Goal: Task Accomplishment & Management: Use online tool/utility

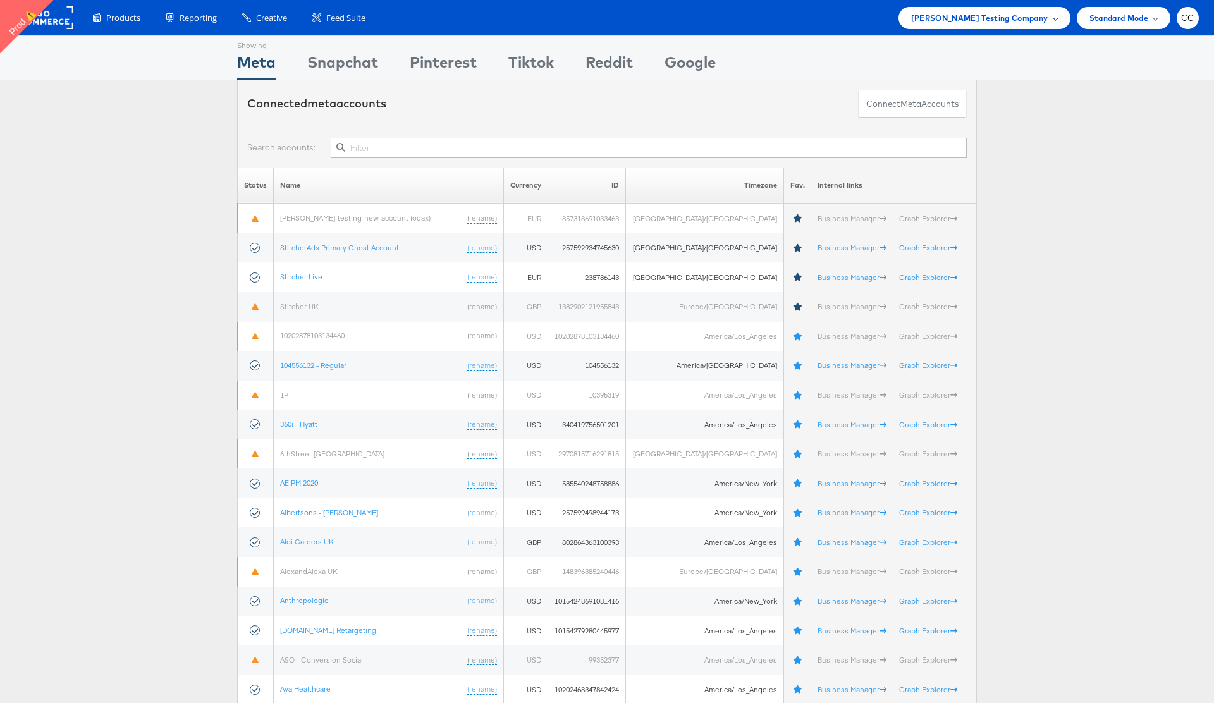
click at [1048, 18] on div "[PERSON_NAME] Testing Company" at bounding box center [984, 17] width 147 height 13
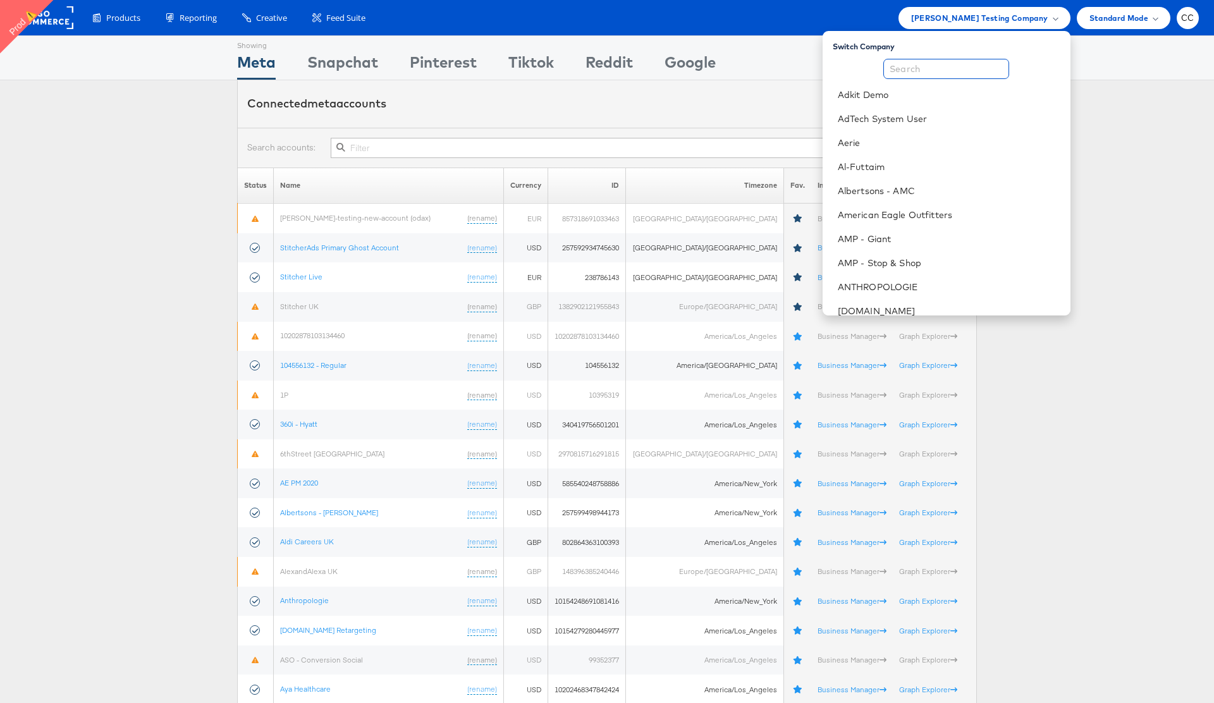
click at [921, 75] on input "text" at bounding box center [946, 69] width 126 height 20
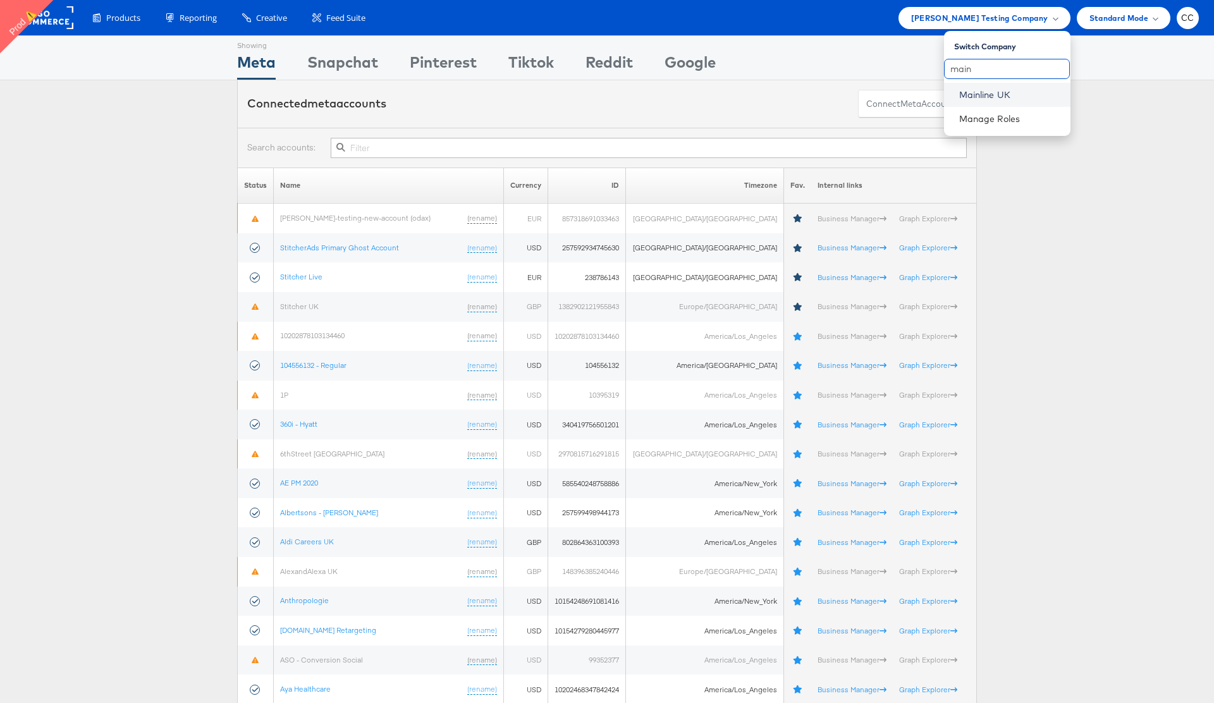
type input "main"
click at [1010, 93] on link "Mainline UK" at bounding box center [1009, 95] width 101 height 13
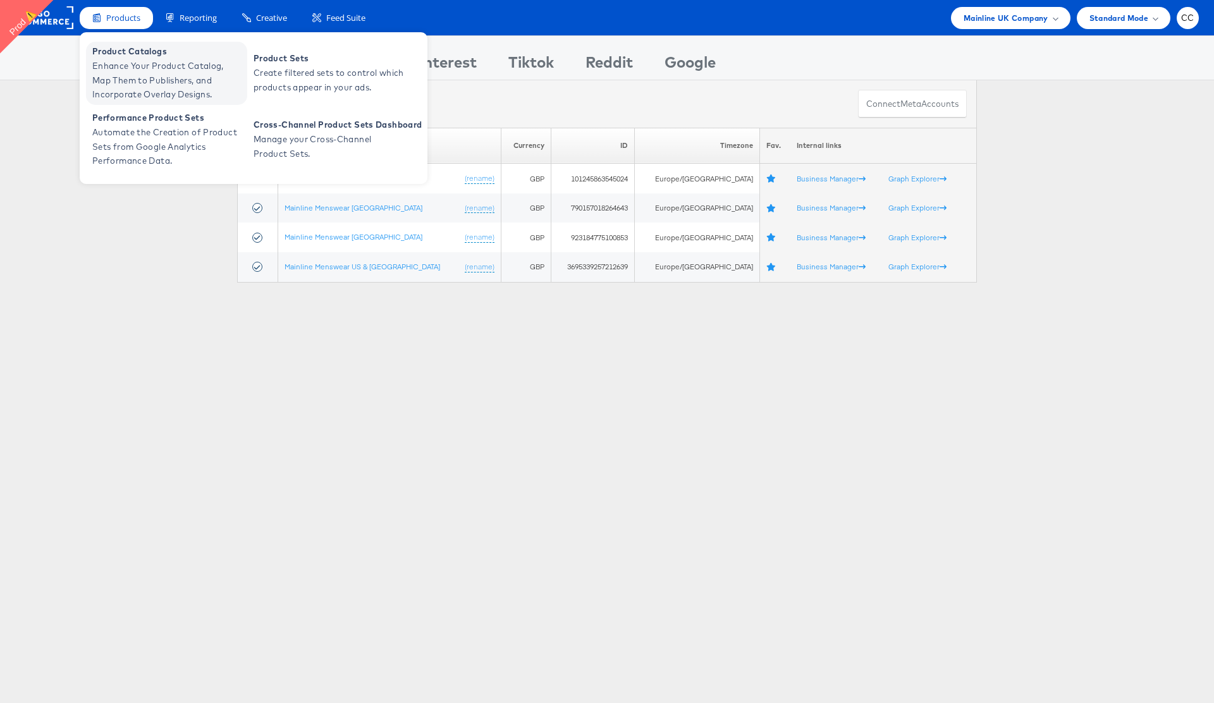
click at [142, 63] on span "Enhance Your Product Catalog, Map Them to Publishers, and Incorporate Overlay D…" at bounding box center [168, 80] width 152 height 43
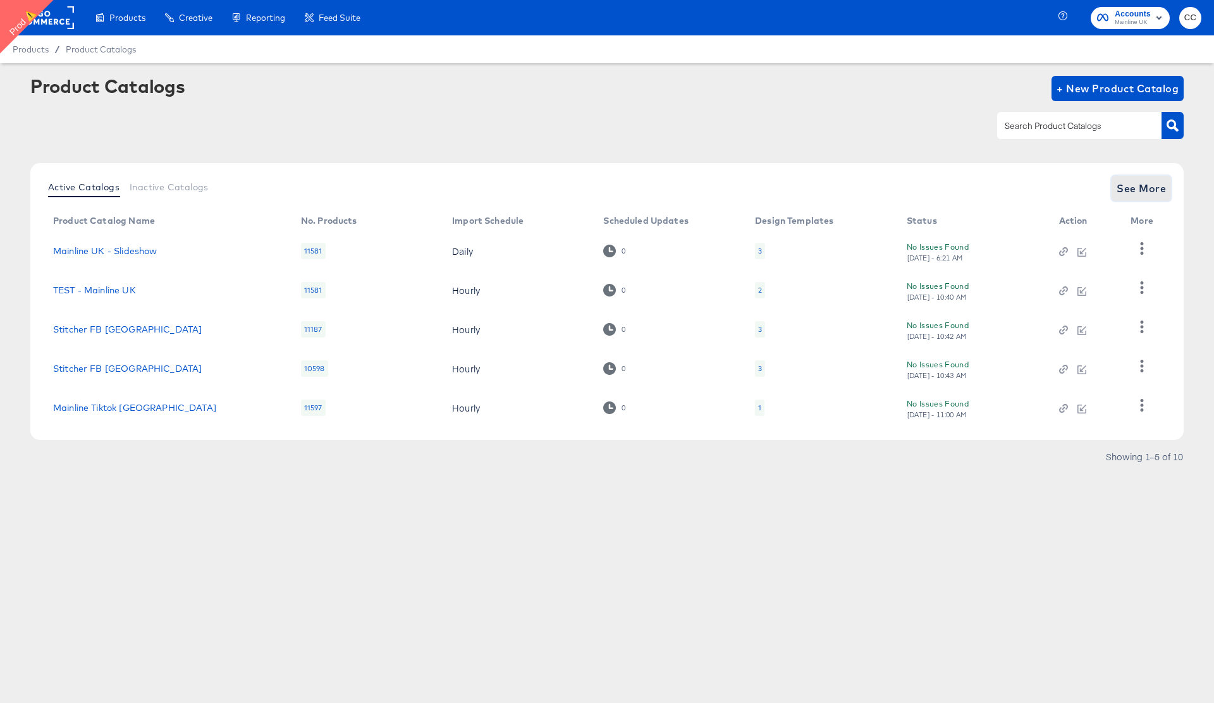
click at [1143, 188] on span "See More" at bounding box center [1140, 189] width 49 height 18
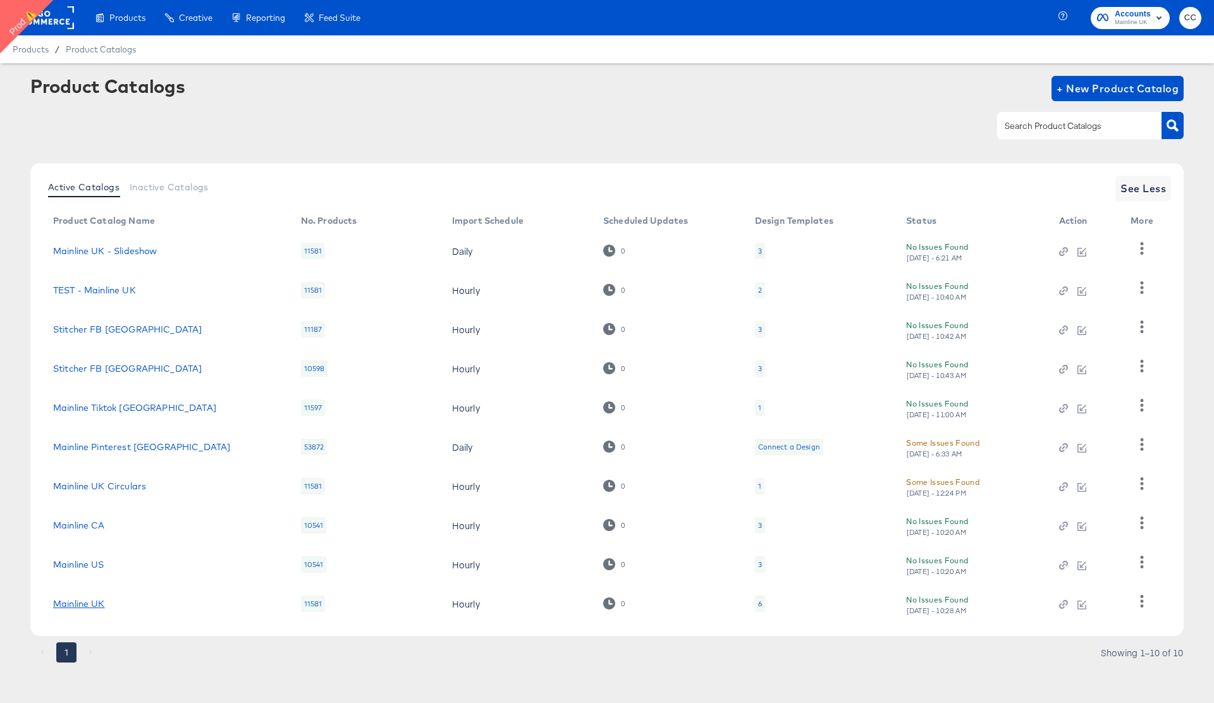
click at [82, 605] on link "Mainline UK" at bounding box center [79, 604] width 52 height 10
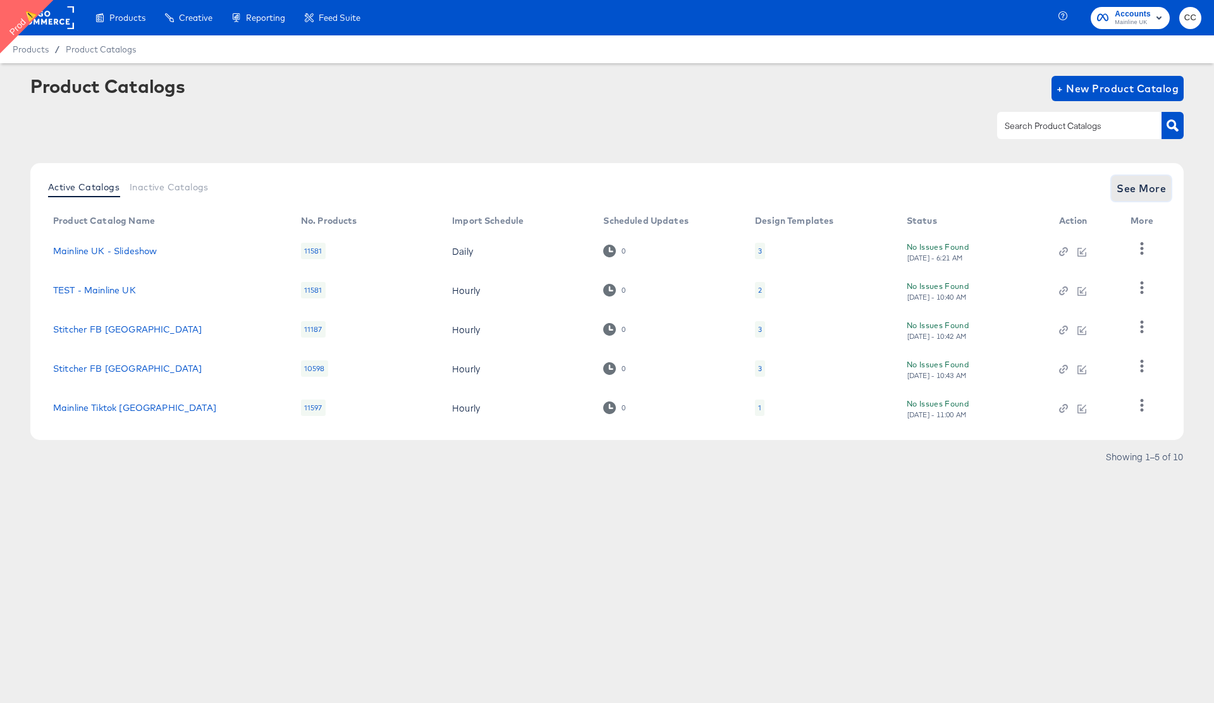
click at [1134, 182] on span "See More" at bounding box center [1140, 189] width 49 height 18
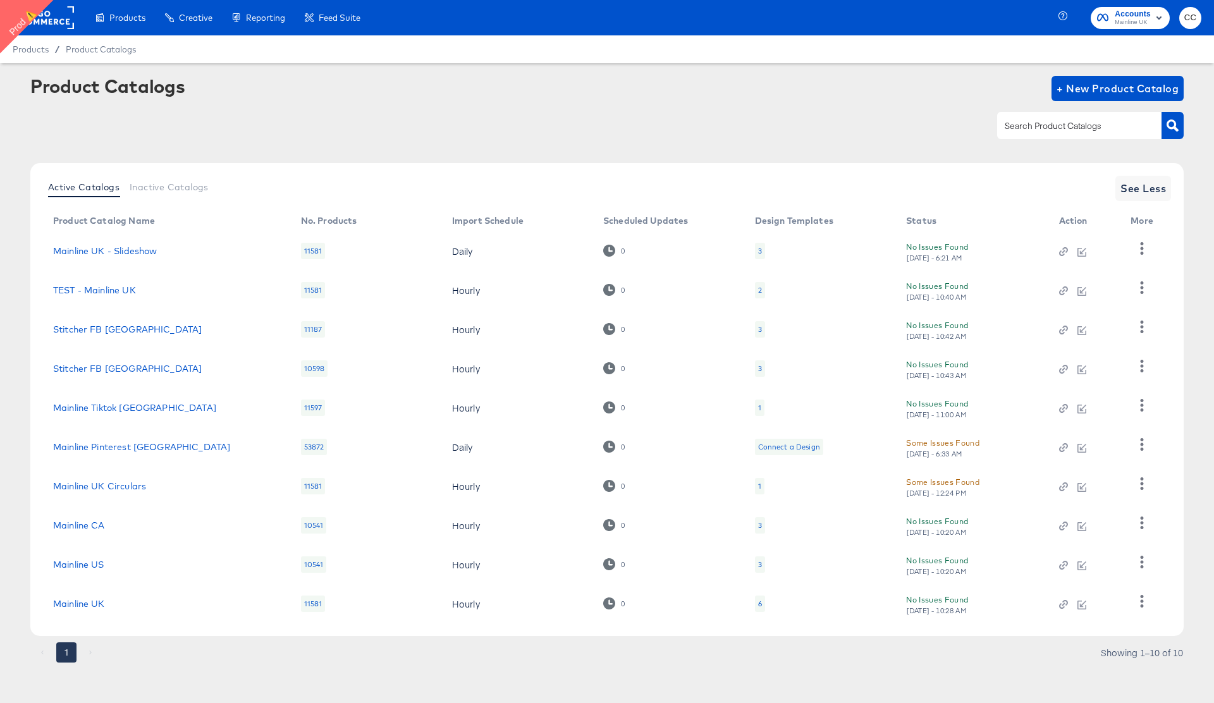
scroll to position [4, 0]
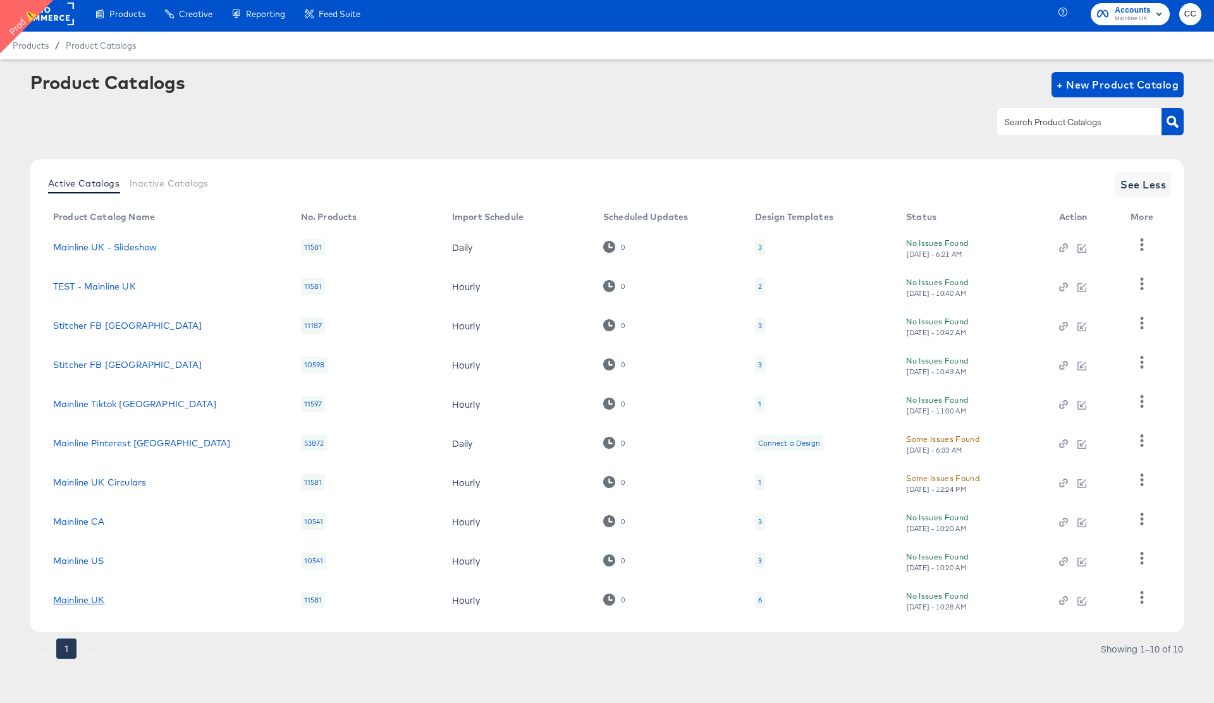
click at [84, 604] on link "Mainline UK" at bounding box center [79, 600] width 52 height 10
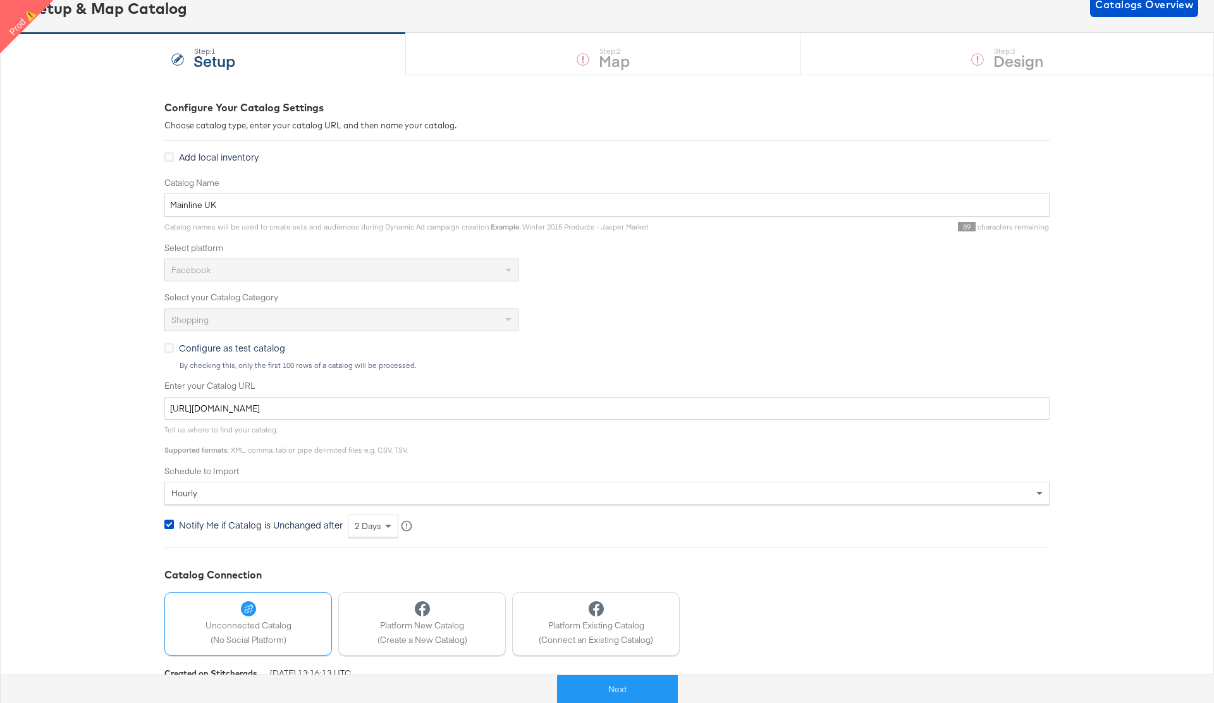
scroll to position [94, 0]
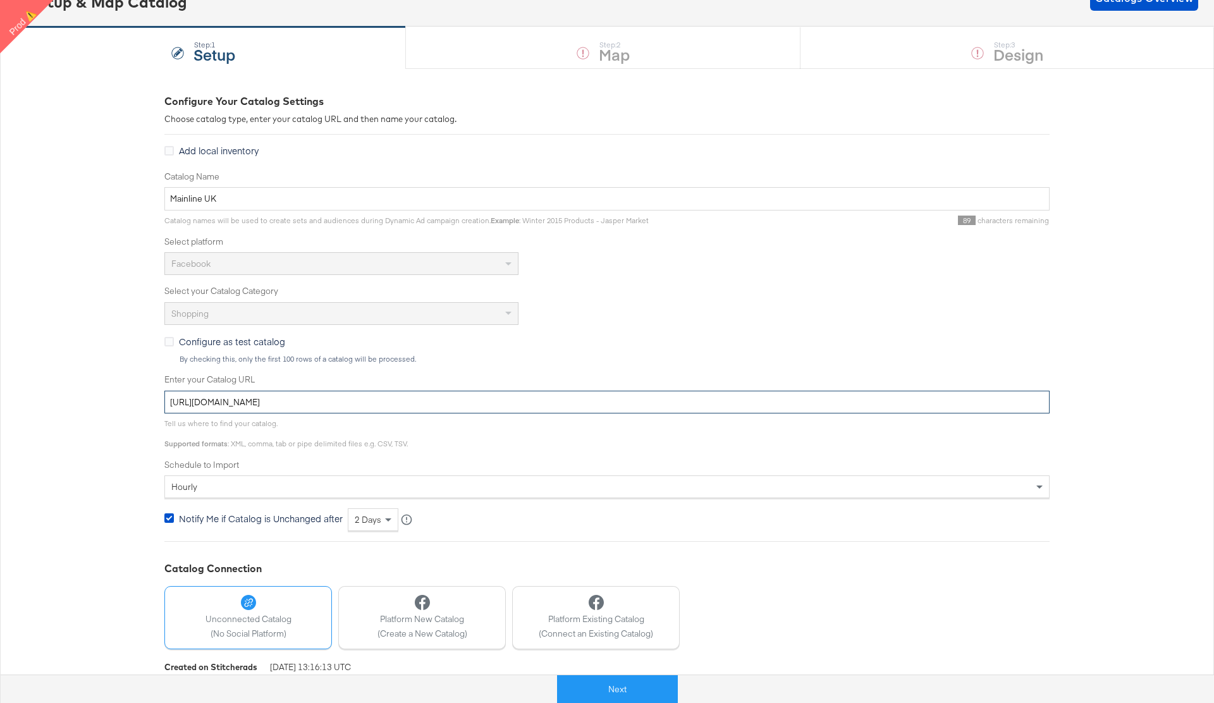
click at [339, 400] on input "[URL][DOMAIN_NAME]" at bounding box center [606, 402] width 885 height 23
click at [193, 199] on input "Mainline UK" at bounding box center [606, 198] width 885 height 23
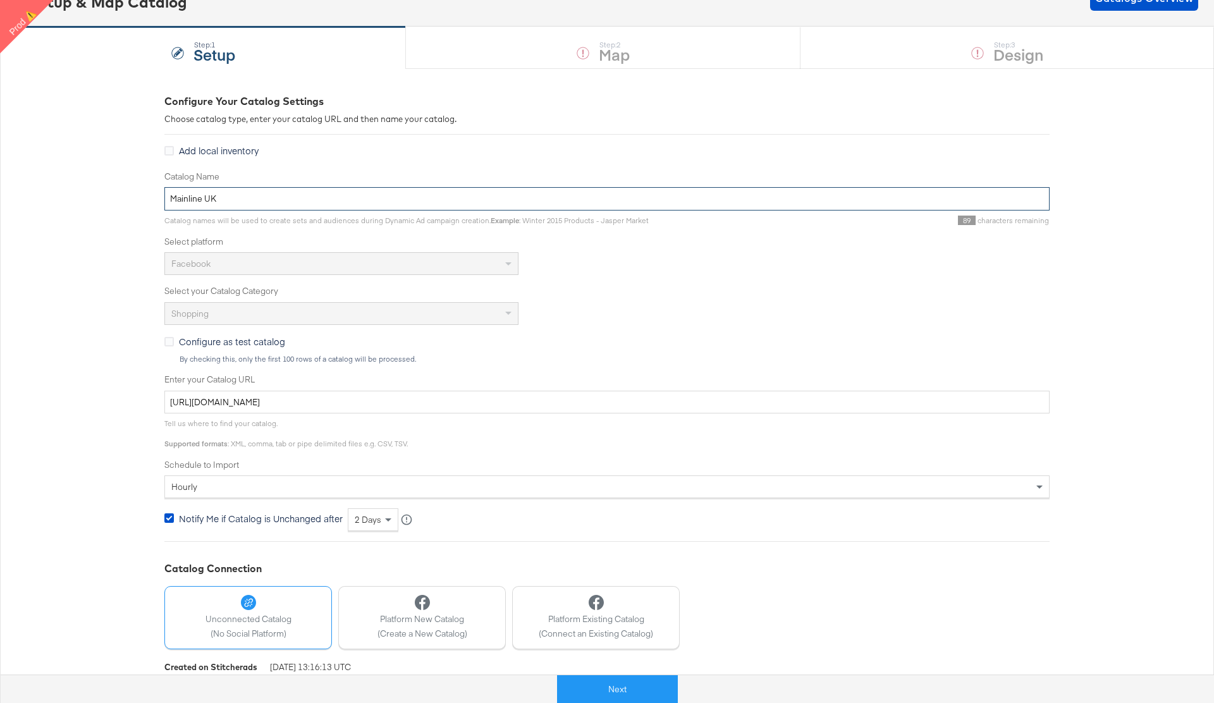
click at [193, 199] on input "Mainline UK" at bounding box center [606, 198] width 885 height 23
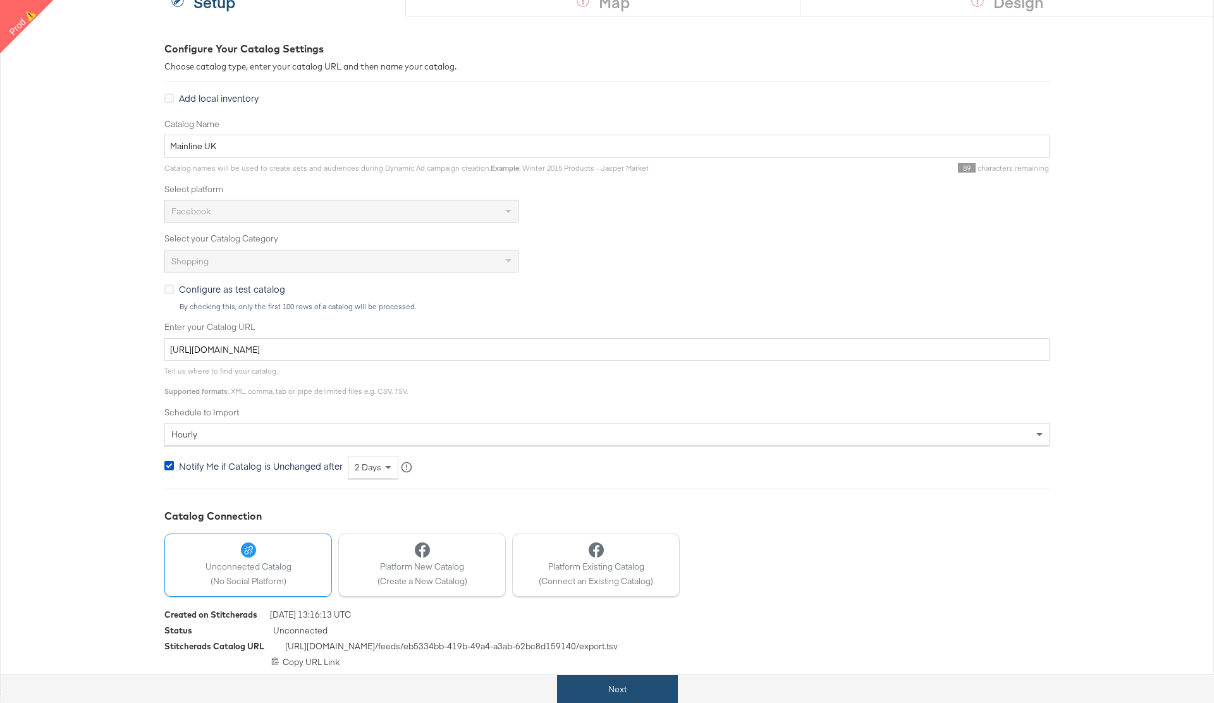
click at [616, 695] on button "Next" at bounding box center [617, 689] width 121 height 28
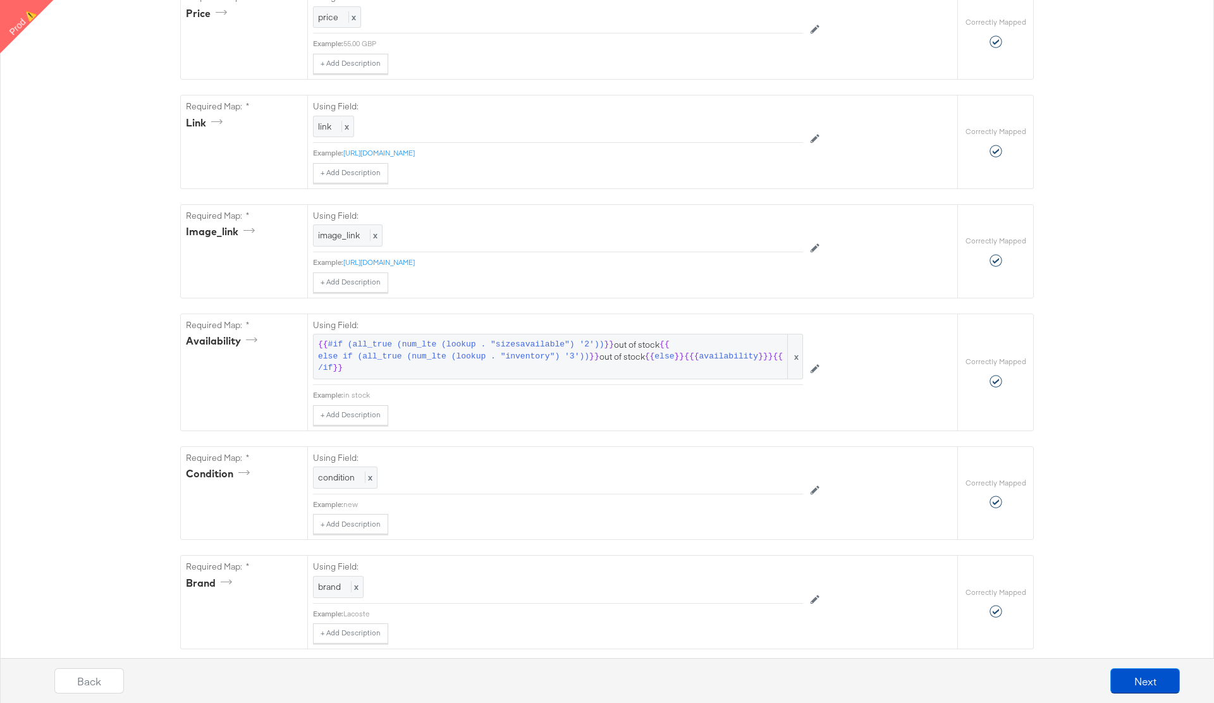
scroll to position [707, 0]
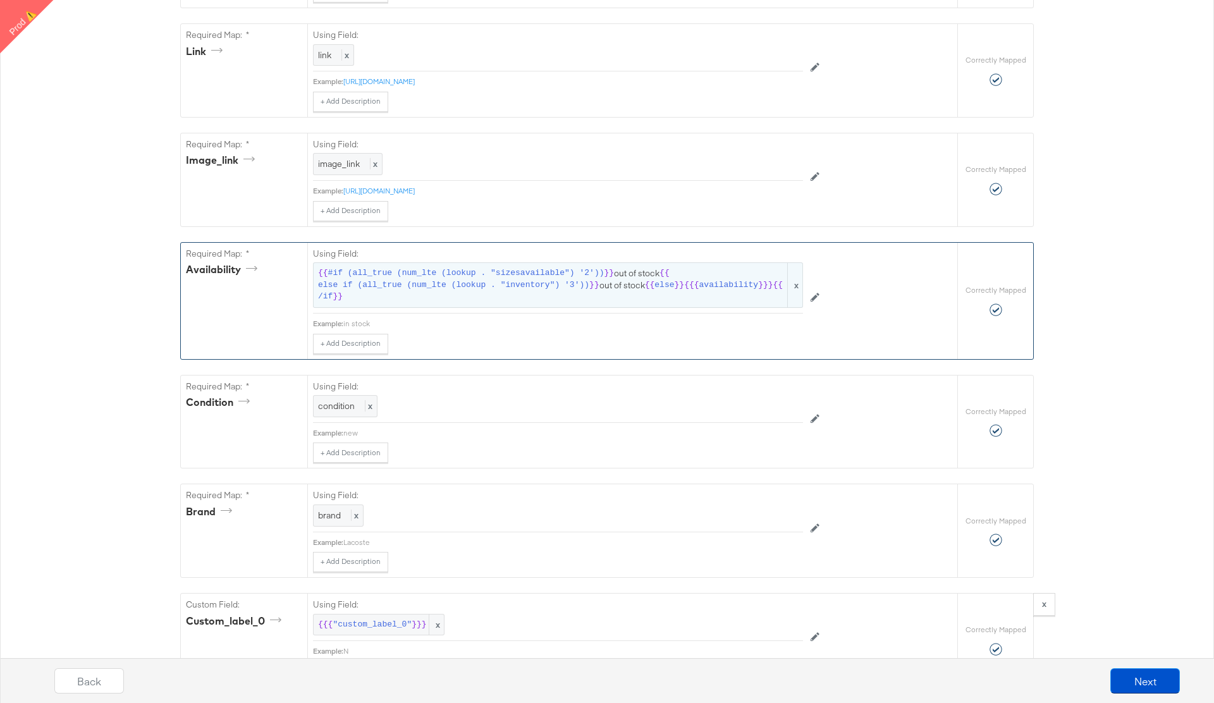
click at [418, 298] on span "{{ #if (all_true (num_lte (lookup . "sizesavailable") '2')) }} out of stock {{ …" at bounding box center [558, 284] width 480 height 35
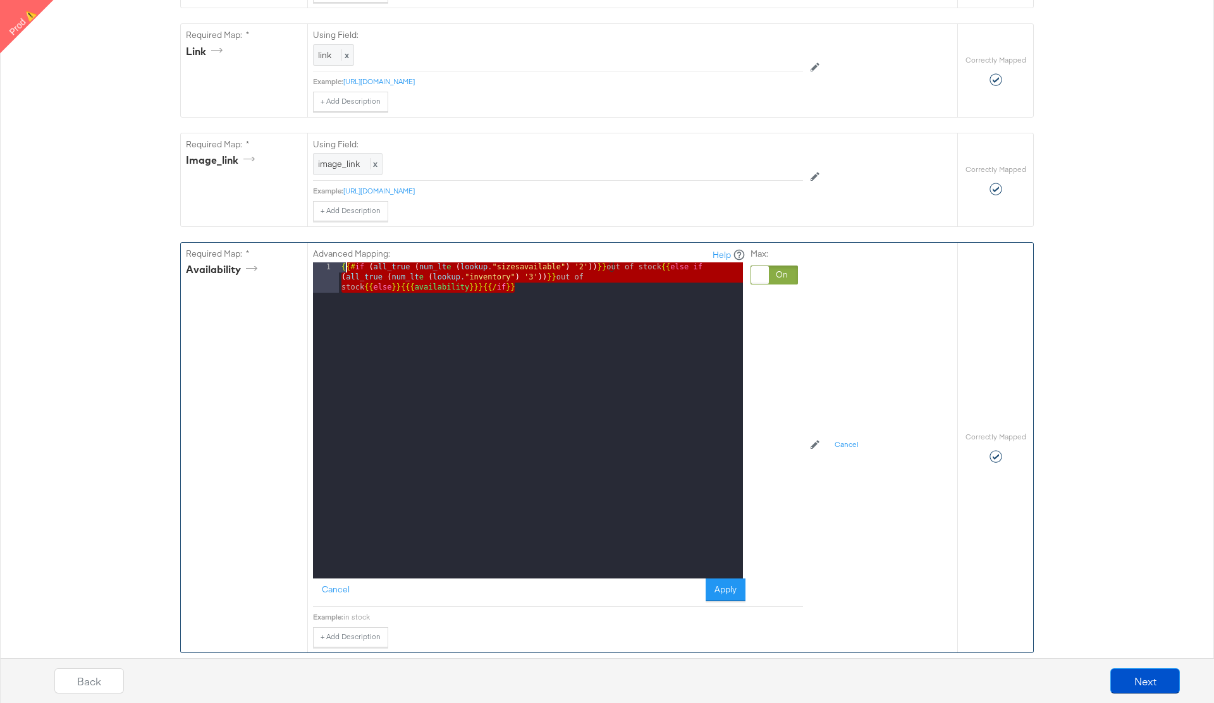
drag, startPoint x: 541, startPoint y: 292, endPoint x: 339, endPoint y: 269, distance: 203.0
click at [339, 269] on div "{{# if ( all_true ( num_lt e ( lookup . "sizesavailable" ) '2' )) }} out of sto…" at bounding box center [541, 450] width 404 height 377
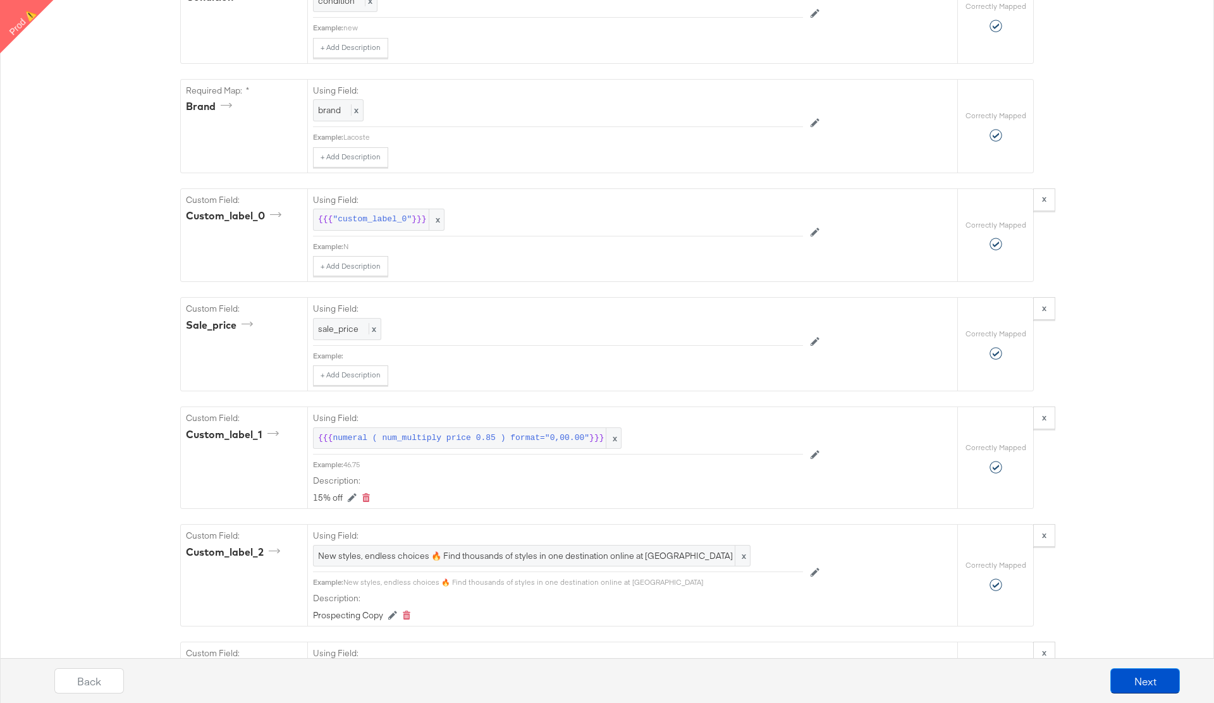
scroll to position [1406, 0]
click at [385, 218] on span ""custom_label_0"" at bounding box center [372, 219] width 79 height 12
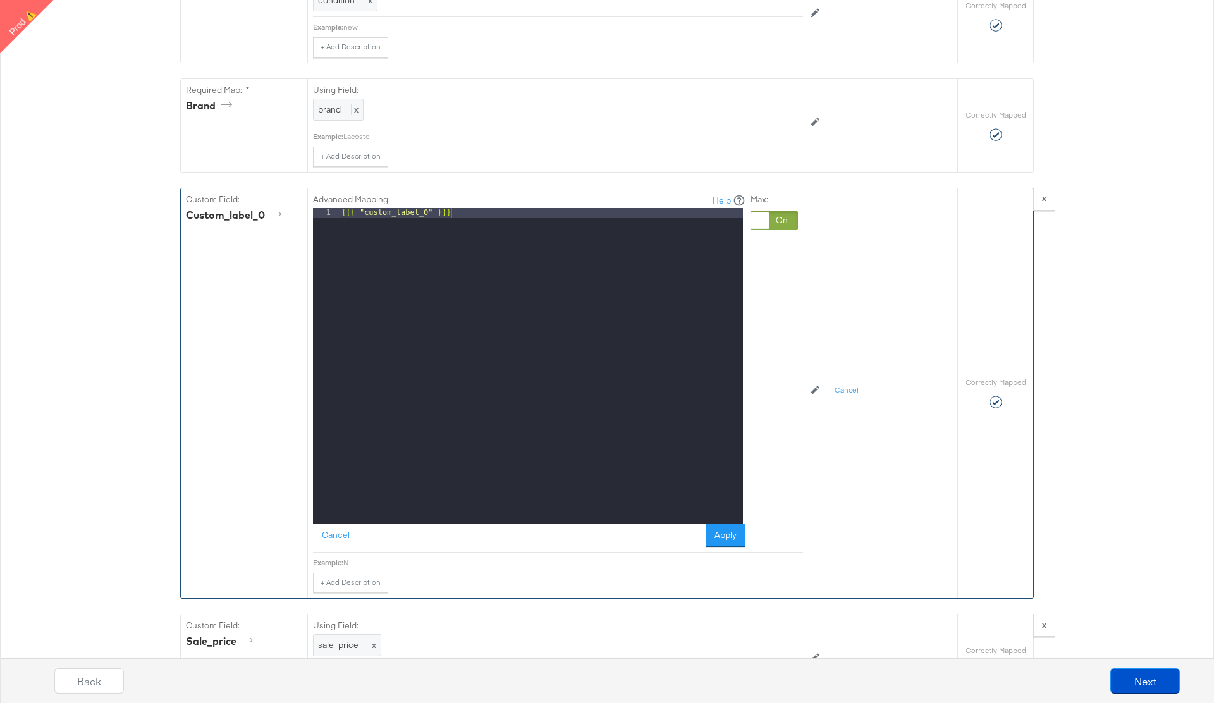
click at [412, 214] on div "{{{ "custom_label_0" }}}" at bounding box center [541, 376] width 404 height 336
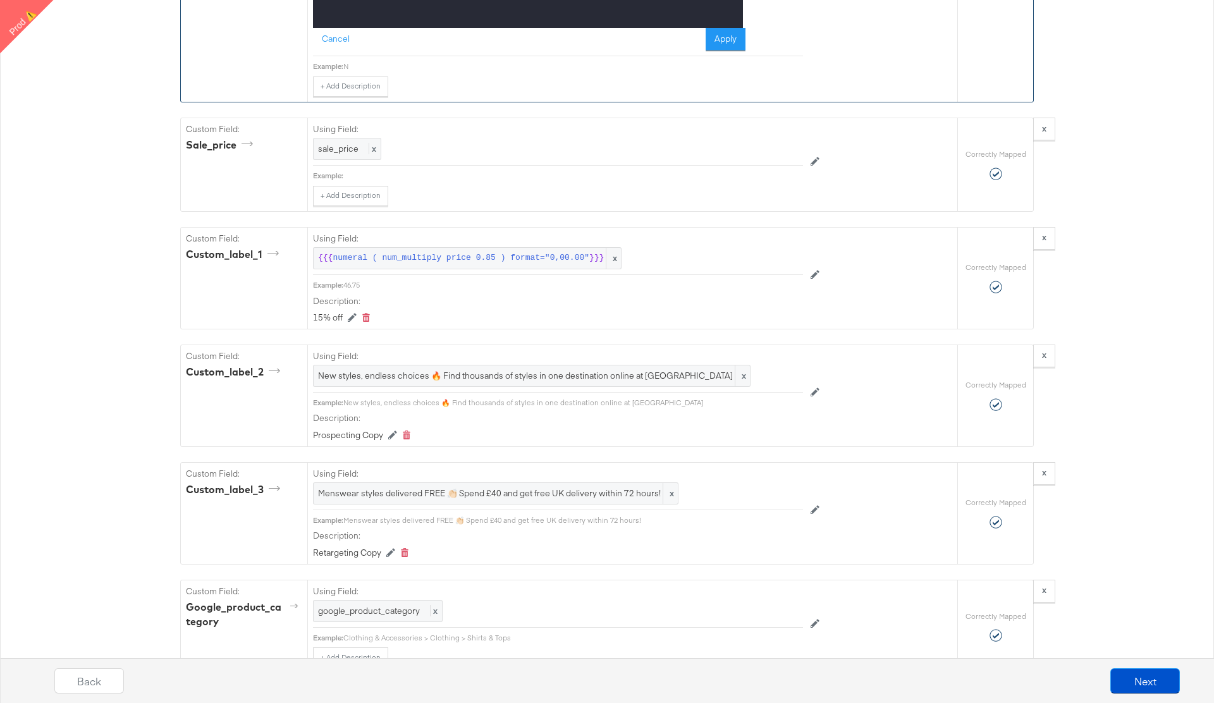
scroll to position [1924, 0]
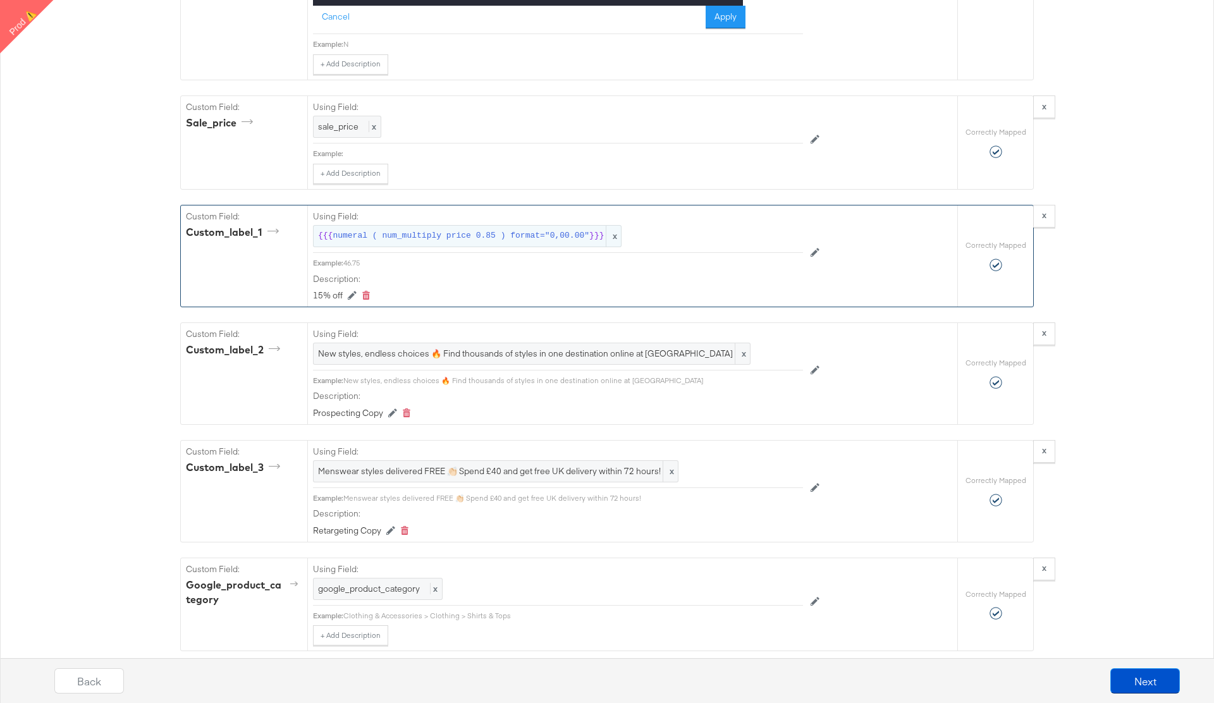
click at [407, 236] on span "numeral ( num_multiply price 0.85 ) format="0,00.00"" at bounding box center [461, 236] width 257 height 12
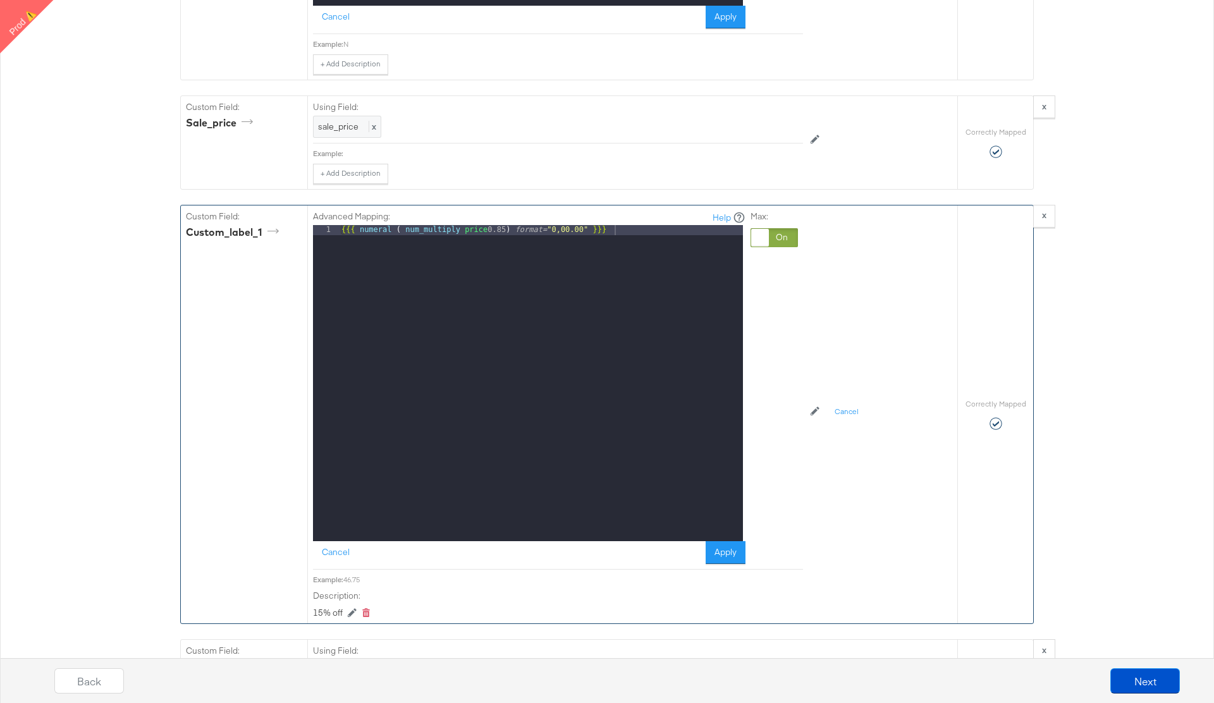
click at [468, 235] on div "{{{ numeral ( num_multiply price 0.85 ) format= "0,00.00" }}}" at bounding box center [541, 393] width 404 height 336
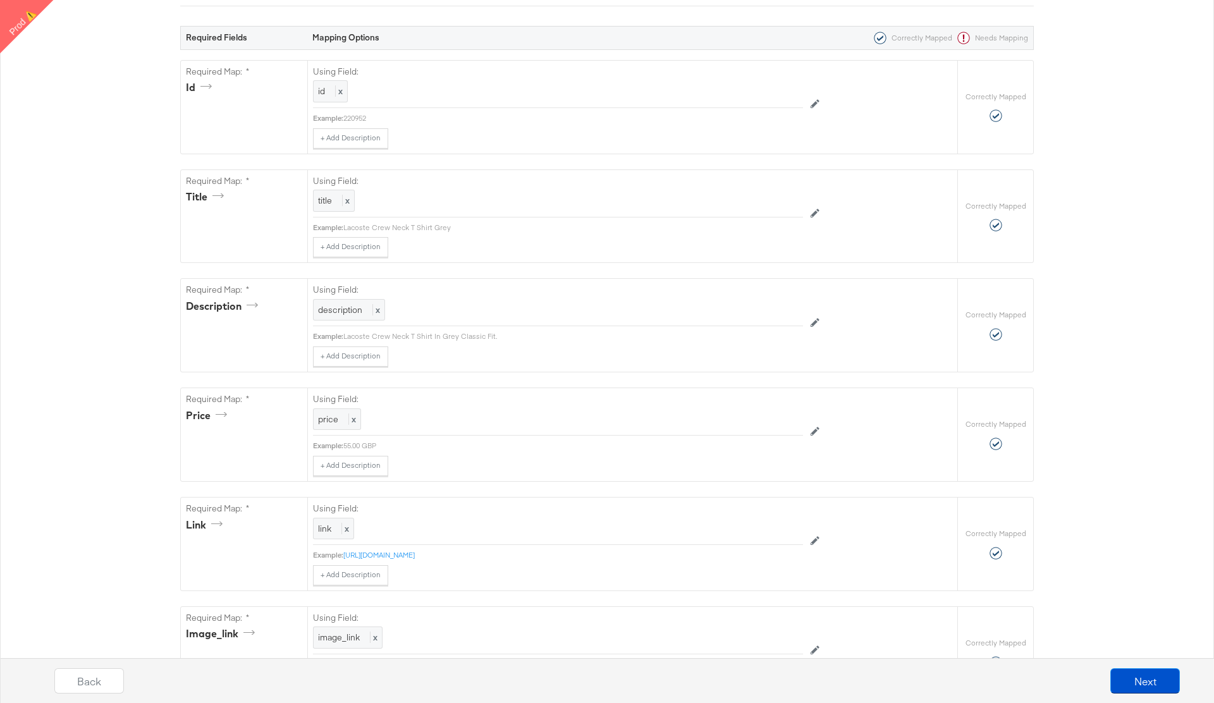
scroll to position [0, 0]
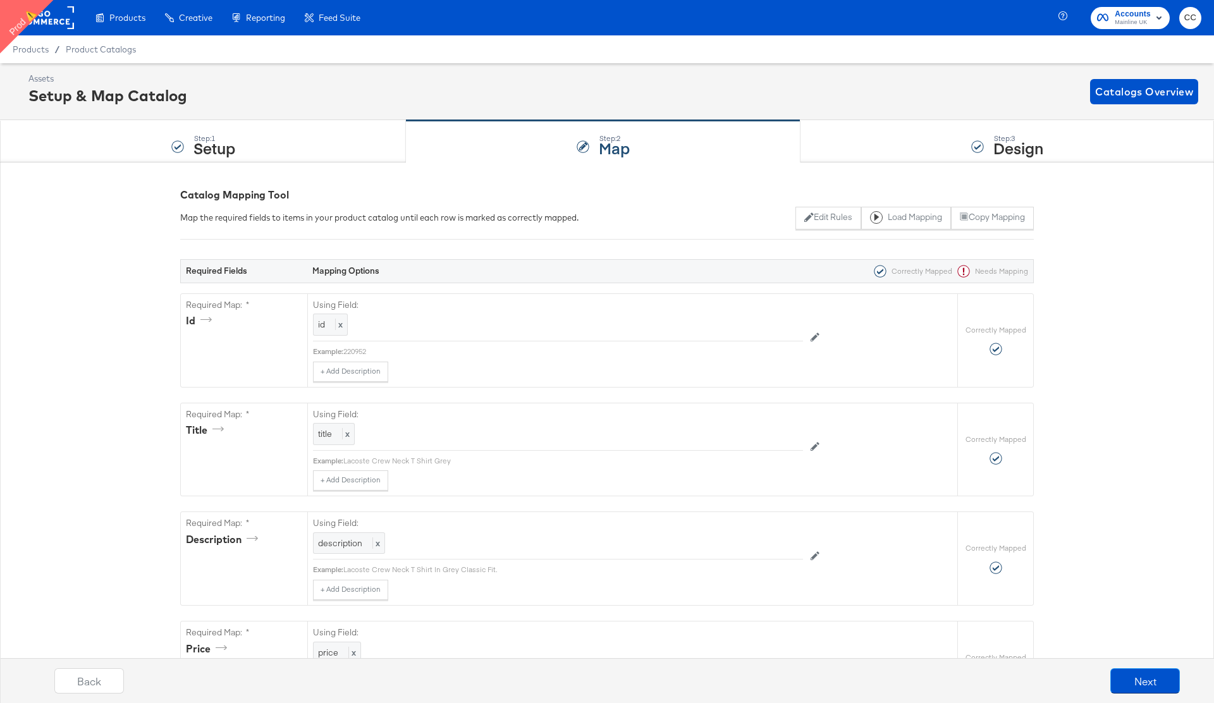
click at [52, 16] on rect at bounding box center [45, 17] width 58 height 23
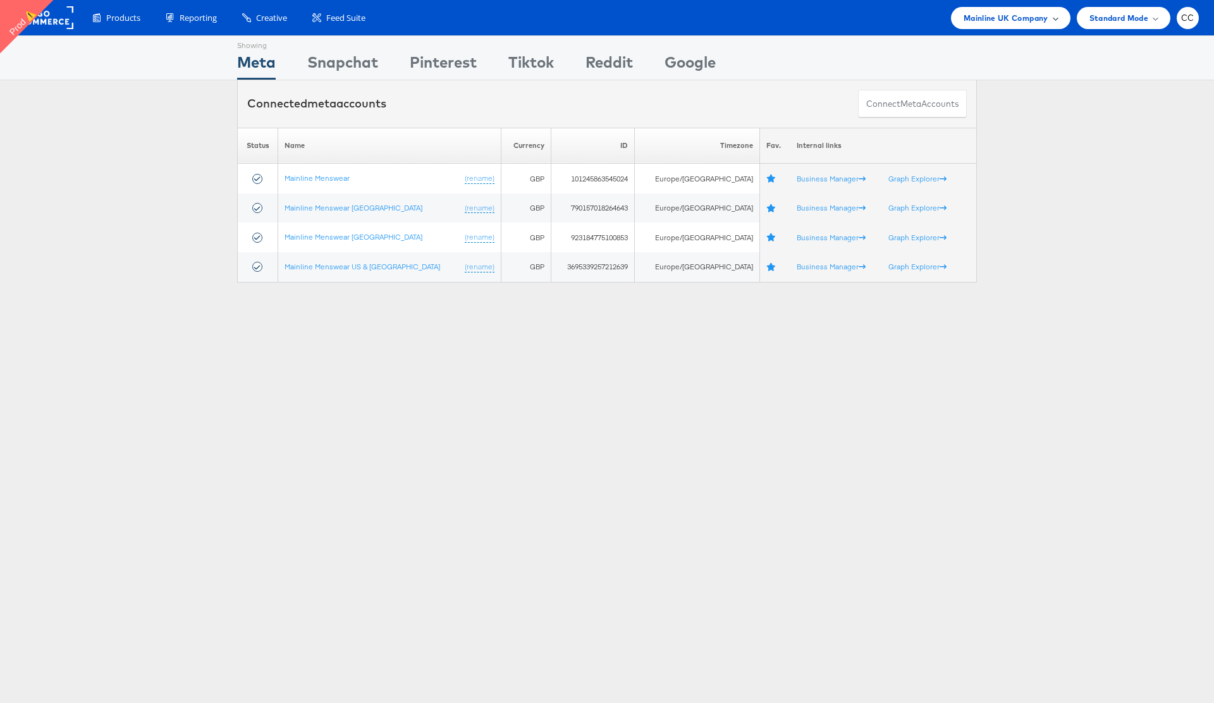
click at [1057, 18] on div "Mainline UK Company" at bounding box center [1010, 18] width 119 height 22
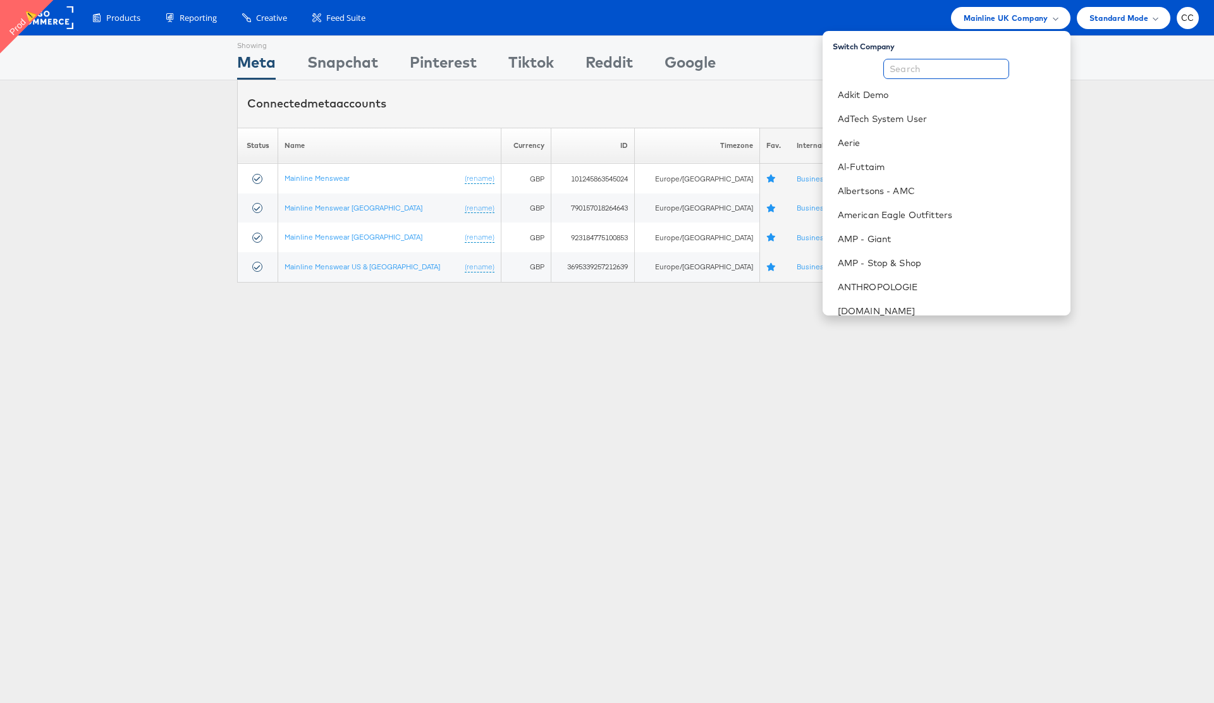
click at [931, 71] on input "text" at bounding box center [946, 69] width 126 height 20
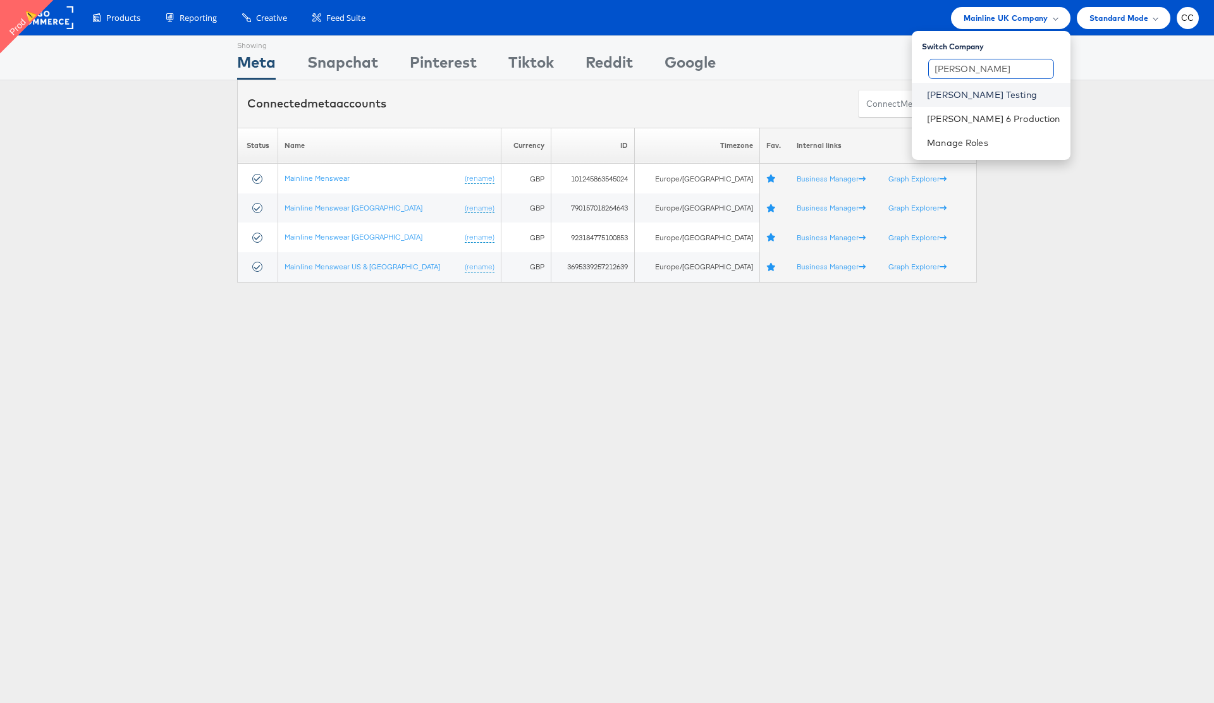
type input "colin"
click at [986, 92] on link "[PERSON_NAME] Testing" at bounding box center [993, 95] width 133 height 13
